Goal: Information Seeking & Learning: Learn about a topic

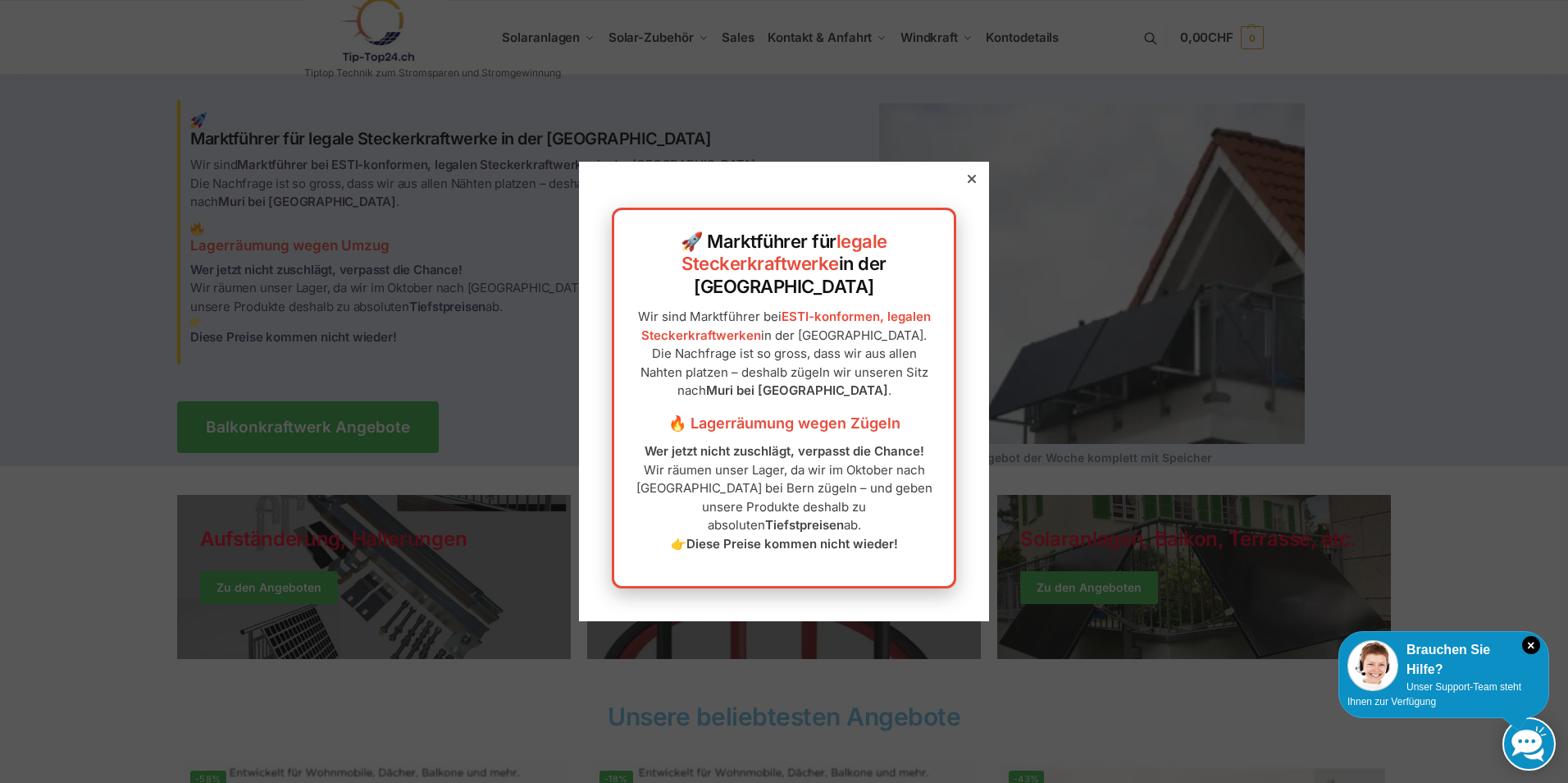
click at [964, 187] on div at bounding box center [972, 179] width 15 height 15
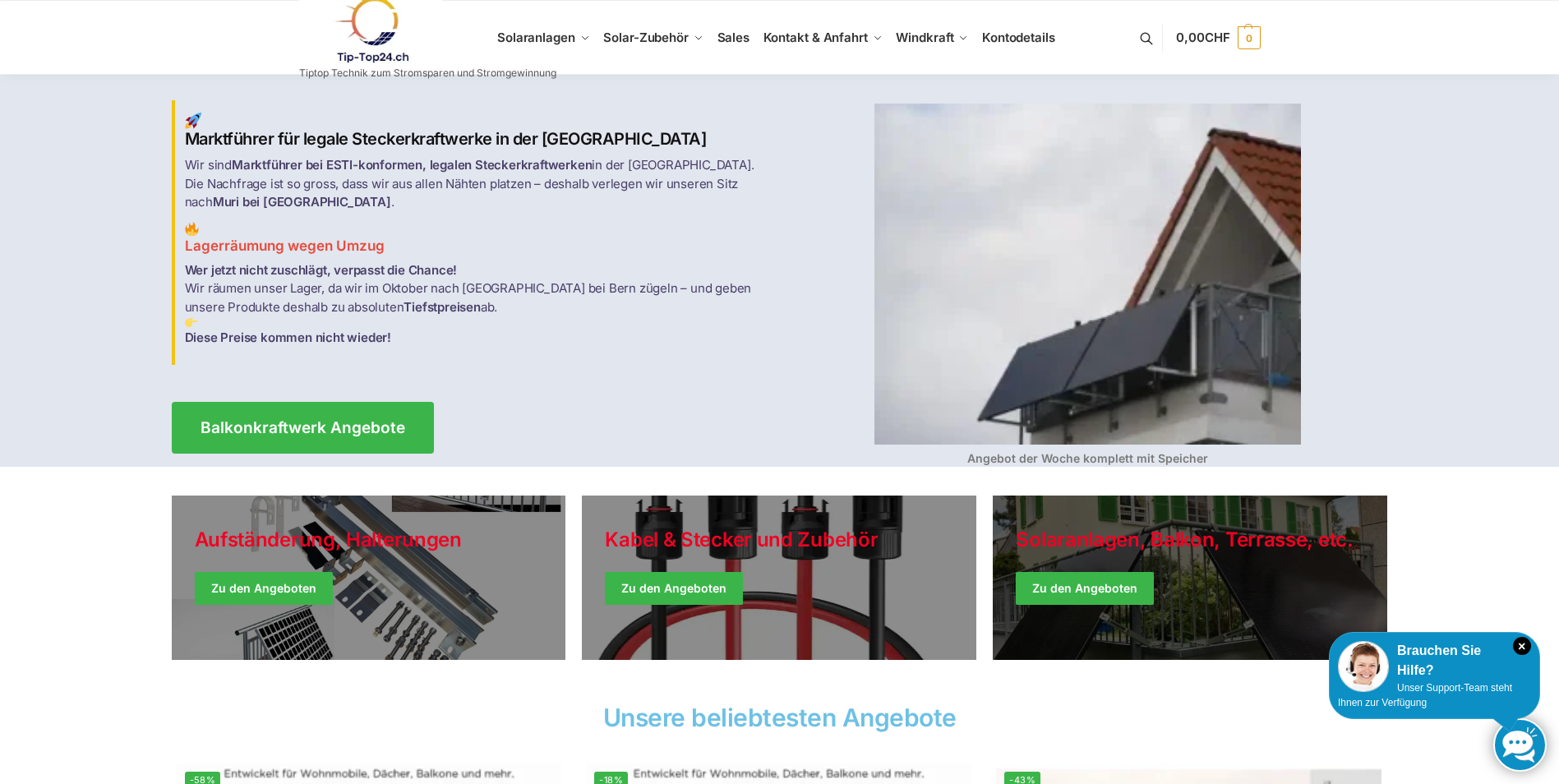
click at [1094, 600] on link "Winter Jackets" at bounding box center [1190, 577] width 394 height 164
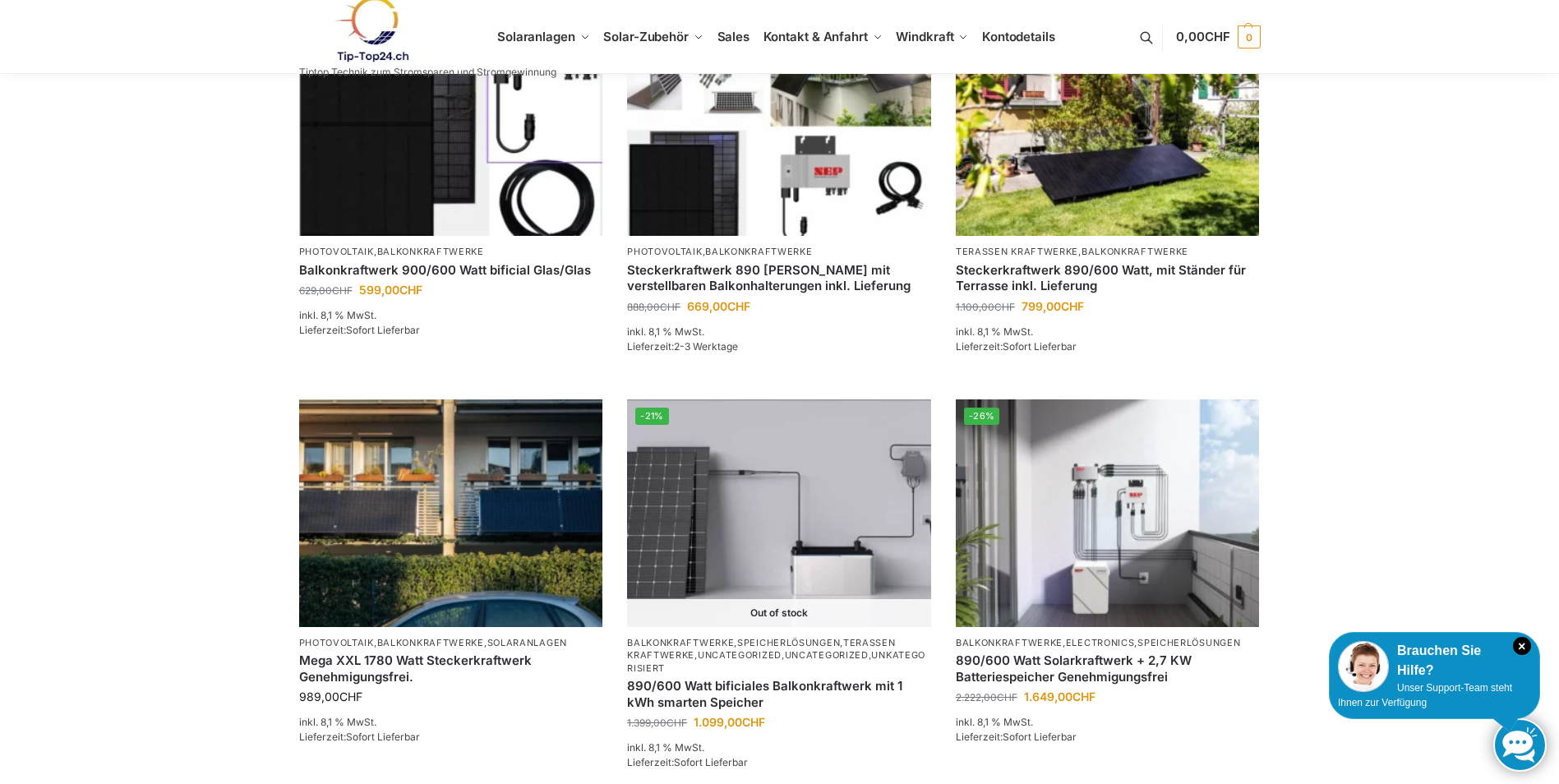
scroll to position [789, 0]
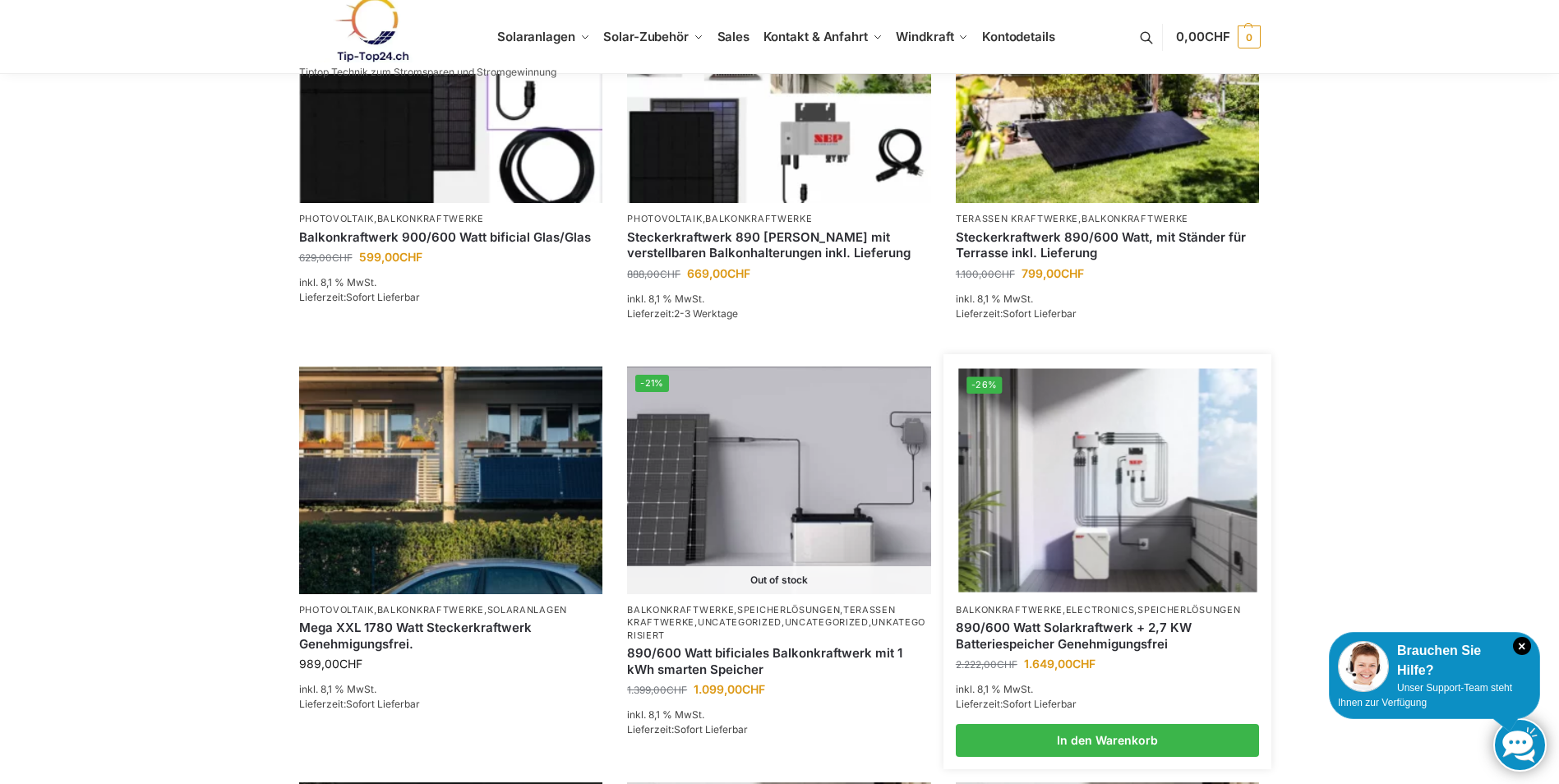
click at [1063, 456] on img at bounding box center [1108, 480] width 299 height 224
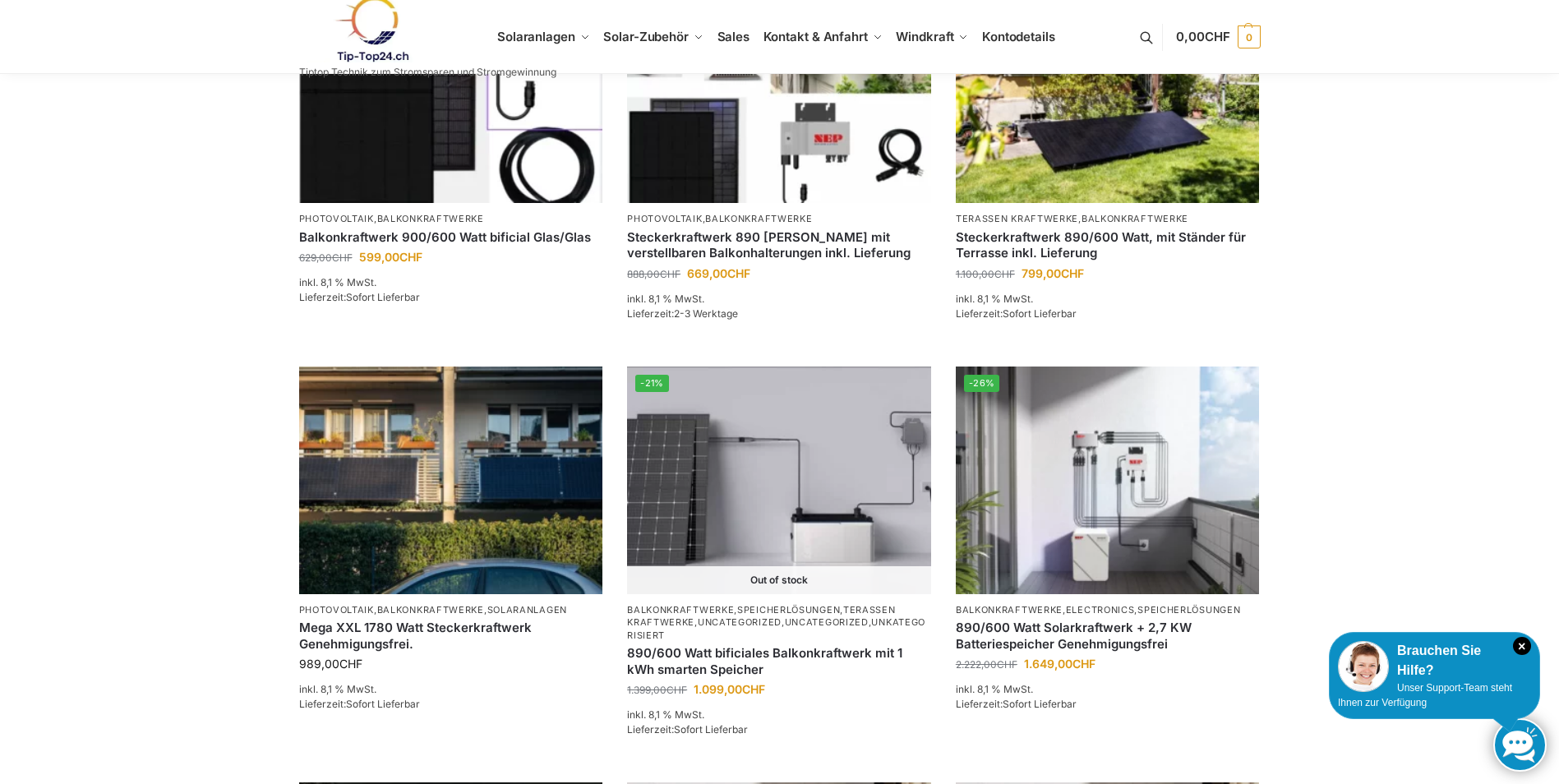
click at [126, 504] on div "**********" at bounding box center [780, 325] width 1559 height 2078
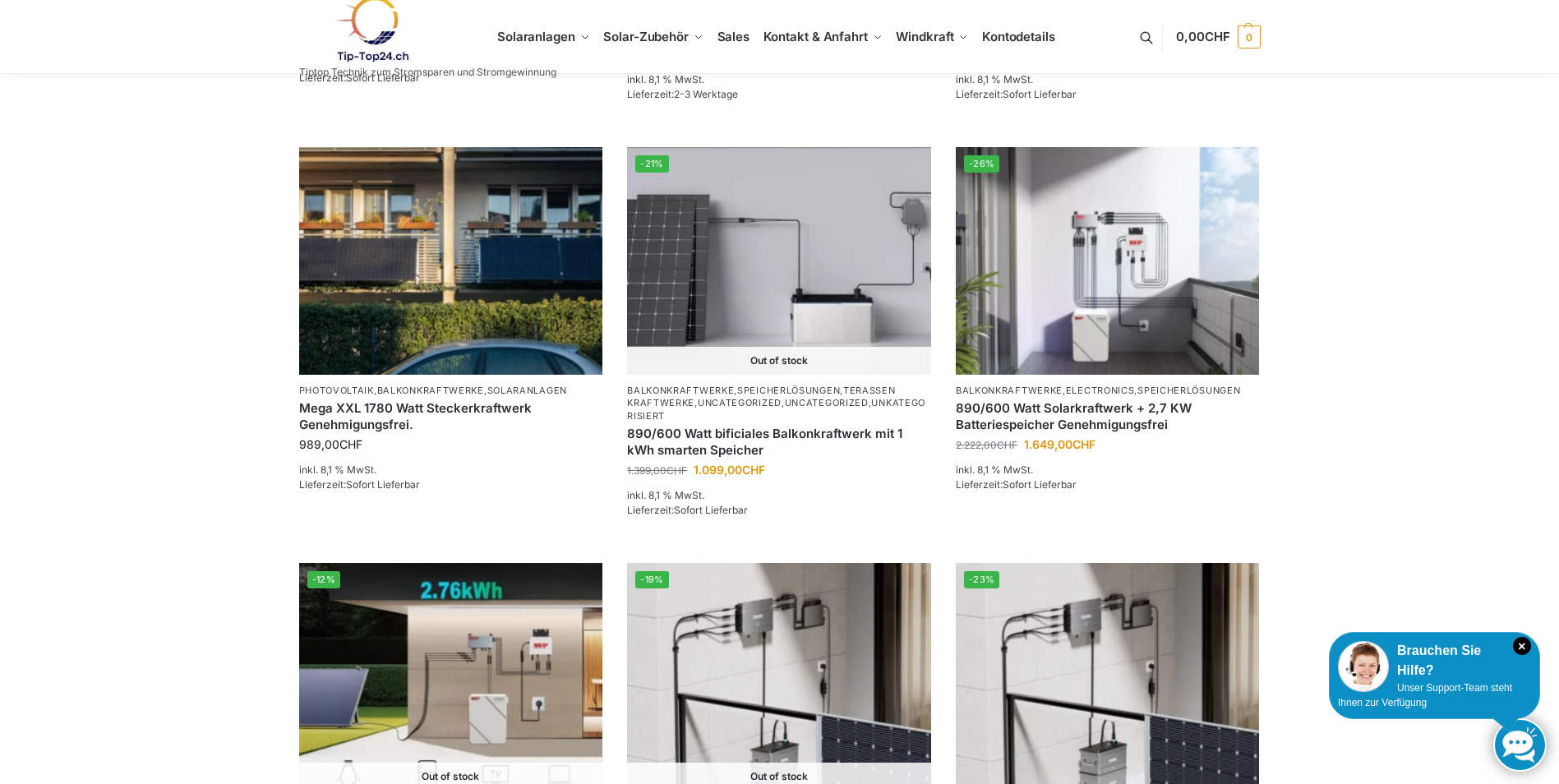
scroll to position [1051, 0]
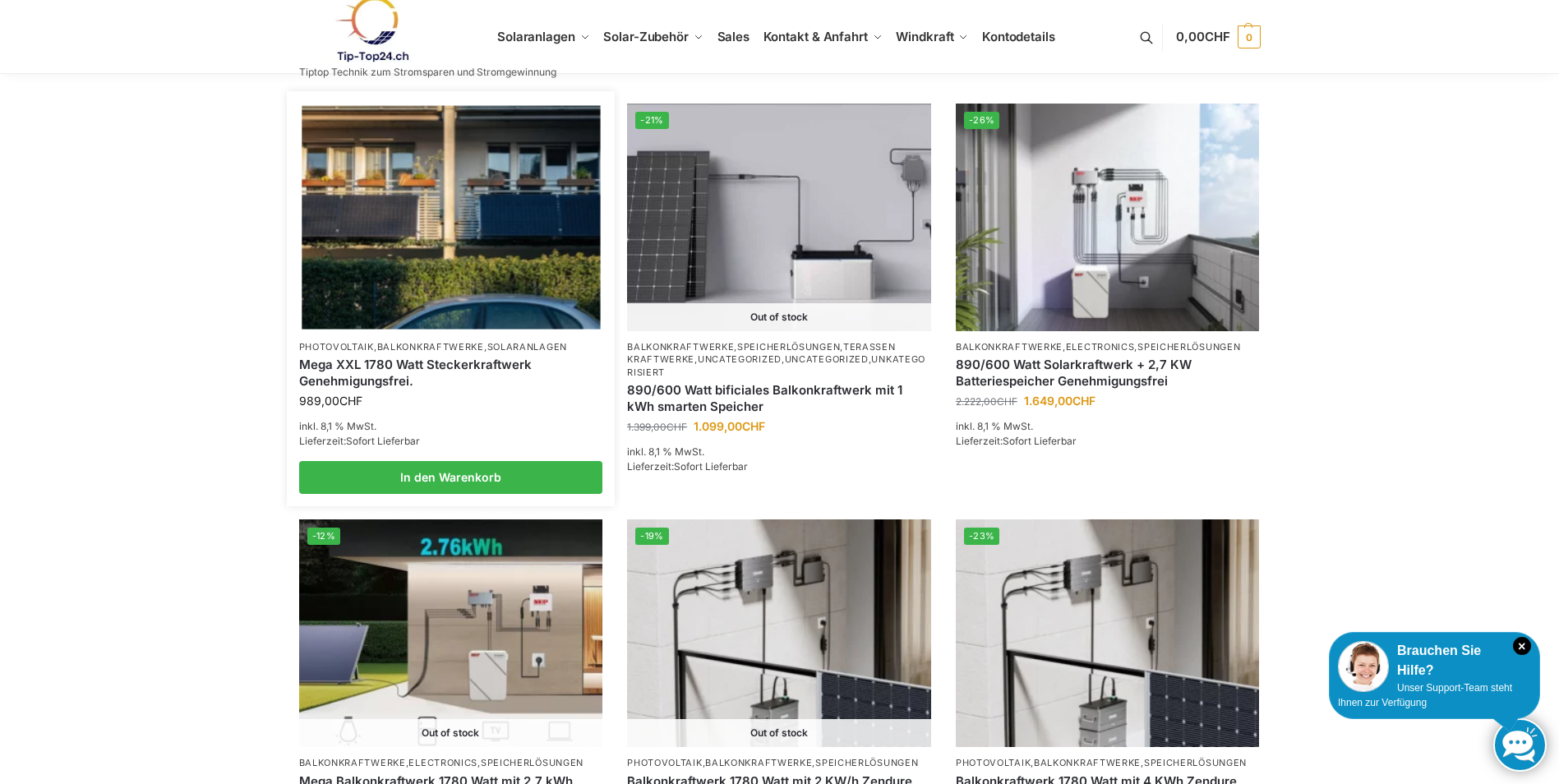
click at [359, 217] on img at bounding box center [450, 217] width 299 height 224
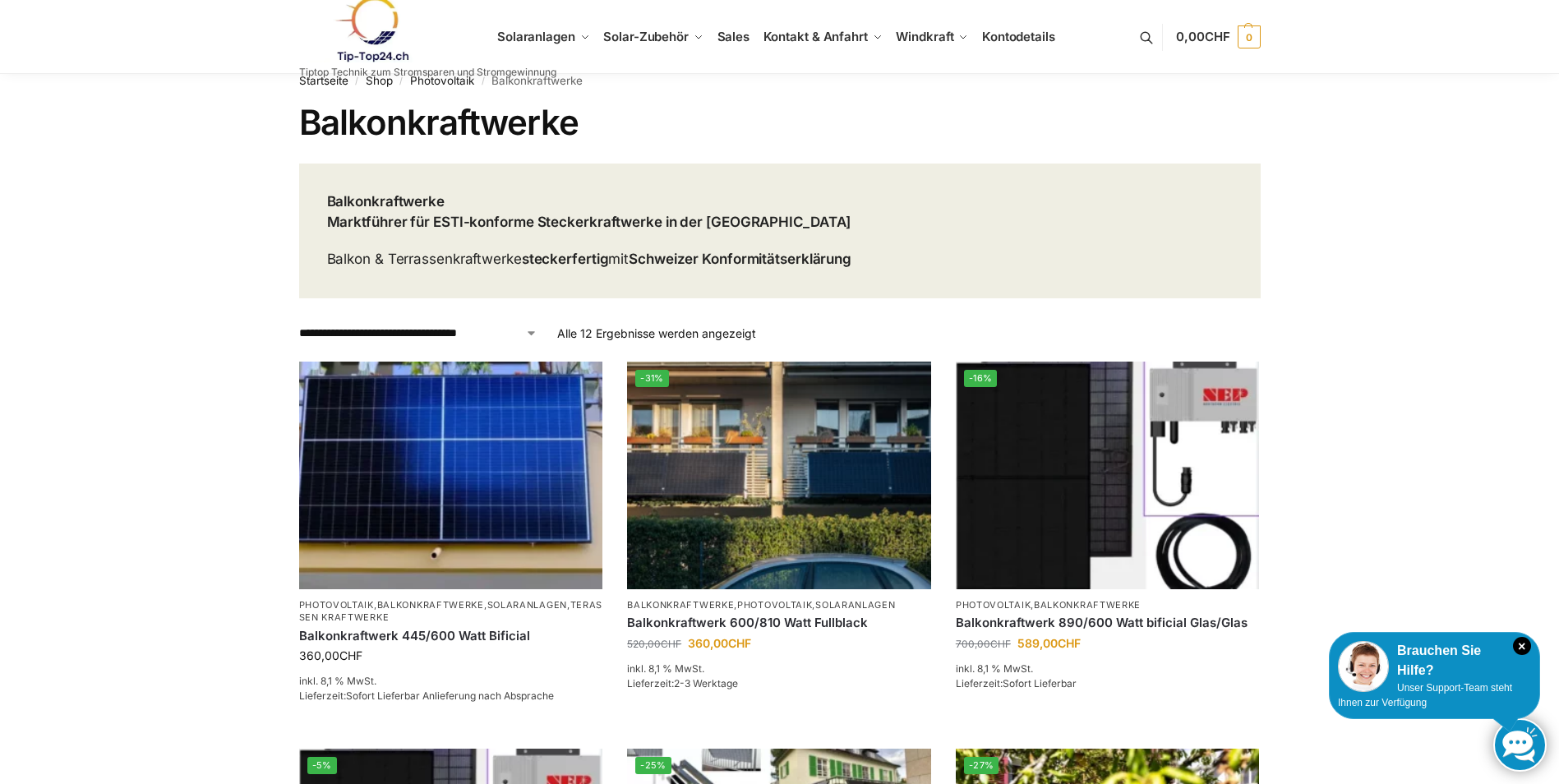
scroll to position [0, 0]
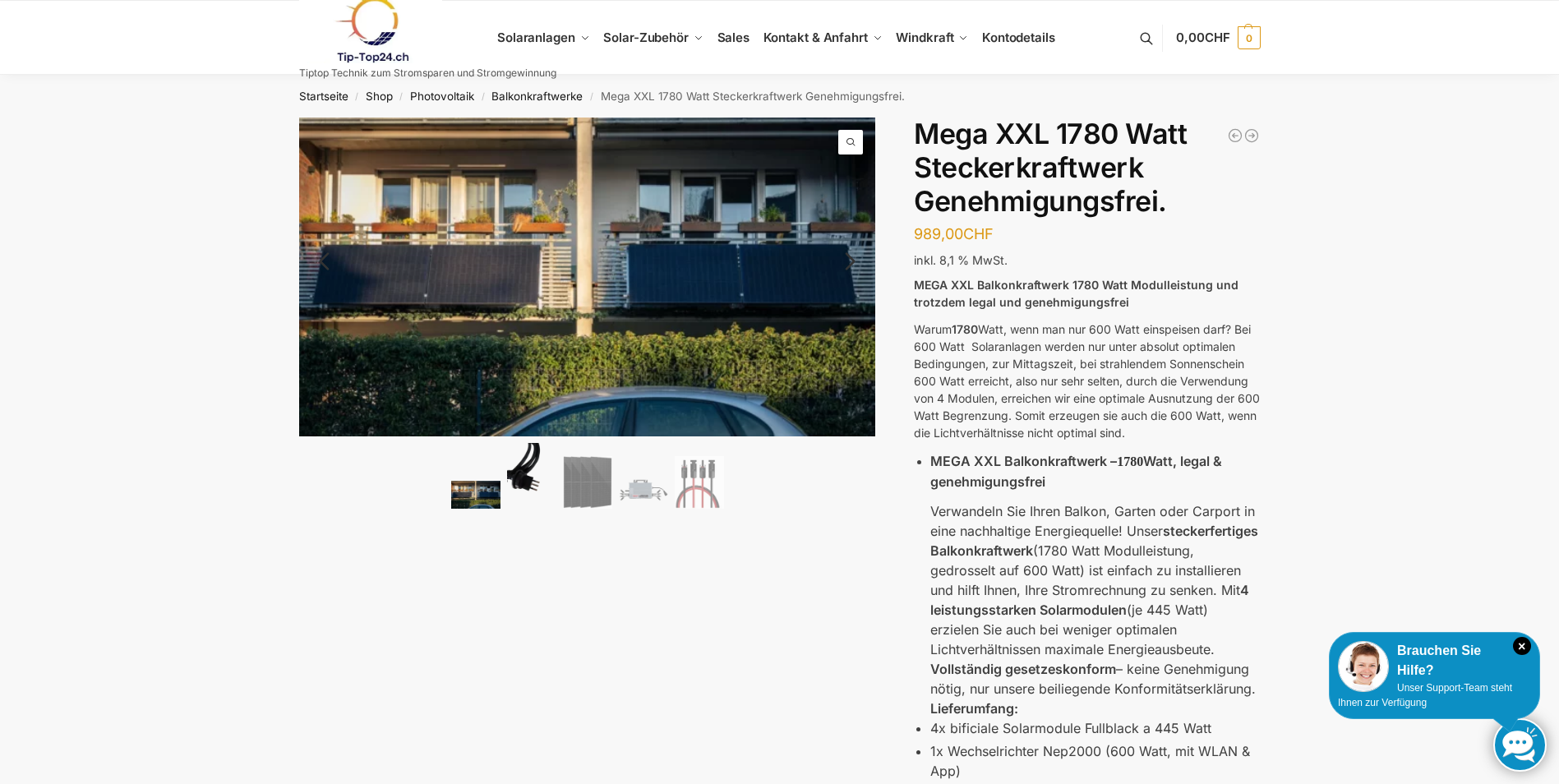
click at [522, 478] on img at bounding box center [532, 475] width 49 height 65
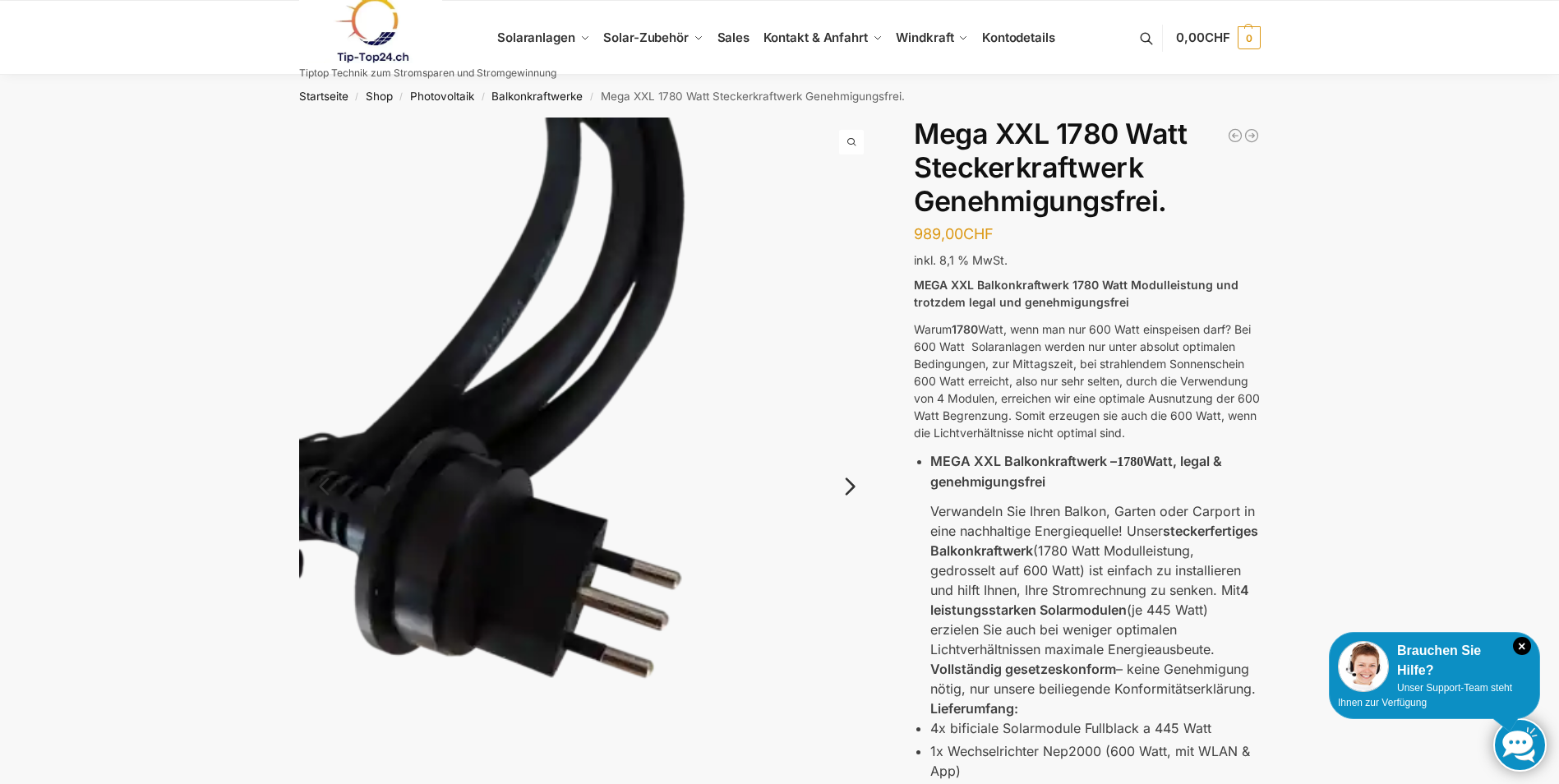
click at [851, 487] on link "Next" at bounding box center [848, 494] width 55 height 16
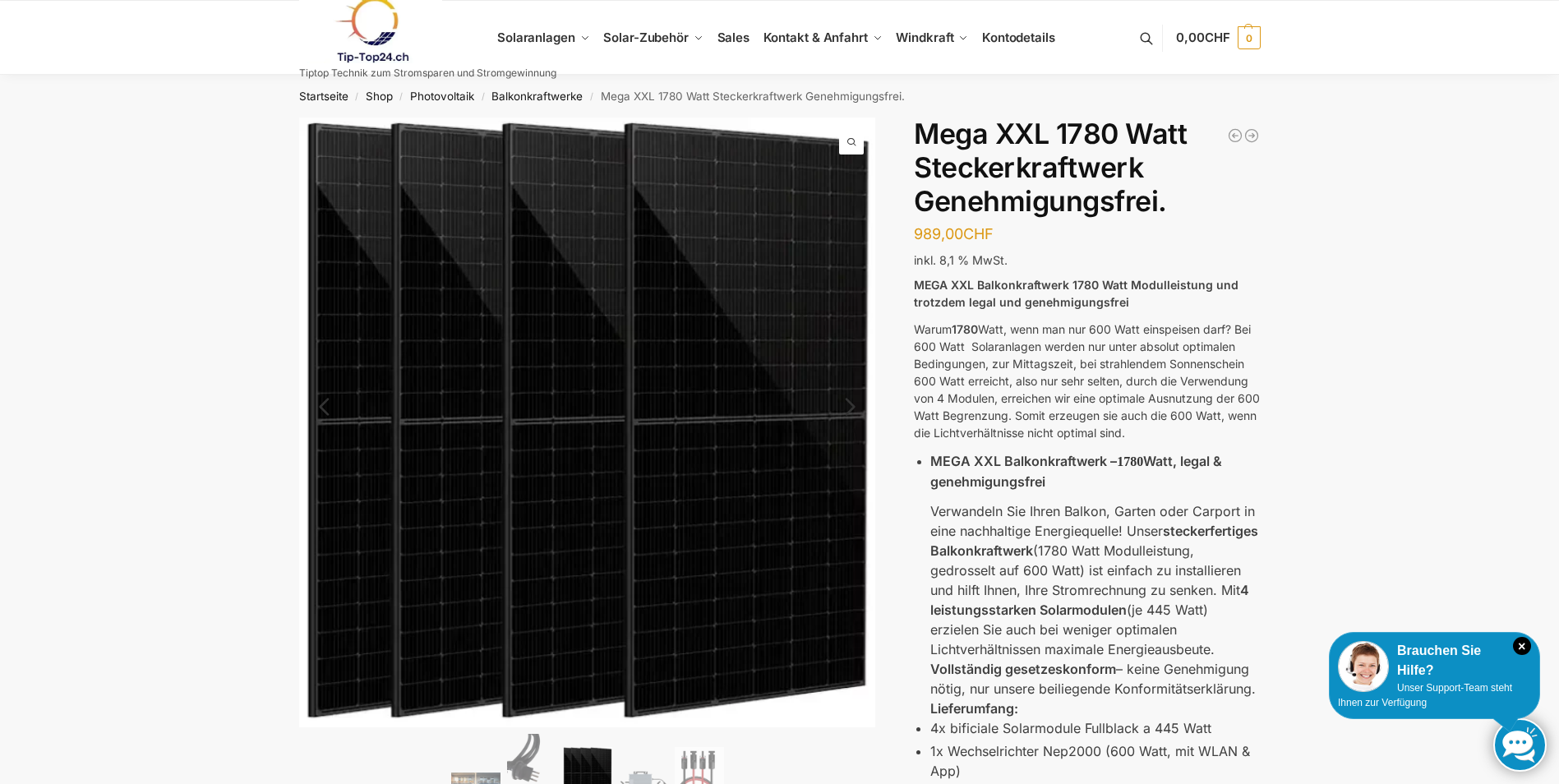
click at [851, 487] on img at bounding box center [587, 422] width 577 height 610
